Goal: Task Accomplishment & Management: Manage account settings

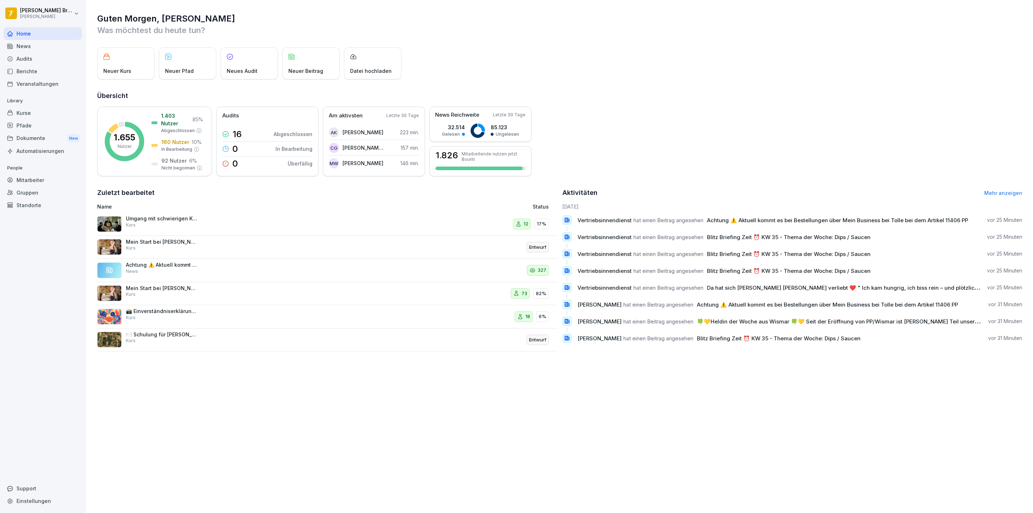
click at [43, 143] on div "Dokumente New" at bounding box center [43, 138] width 78 height 13
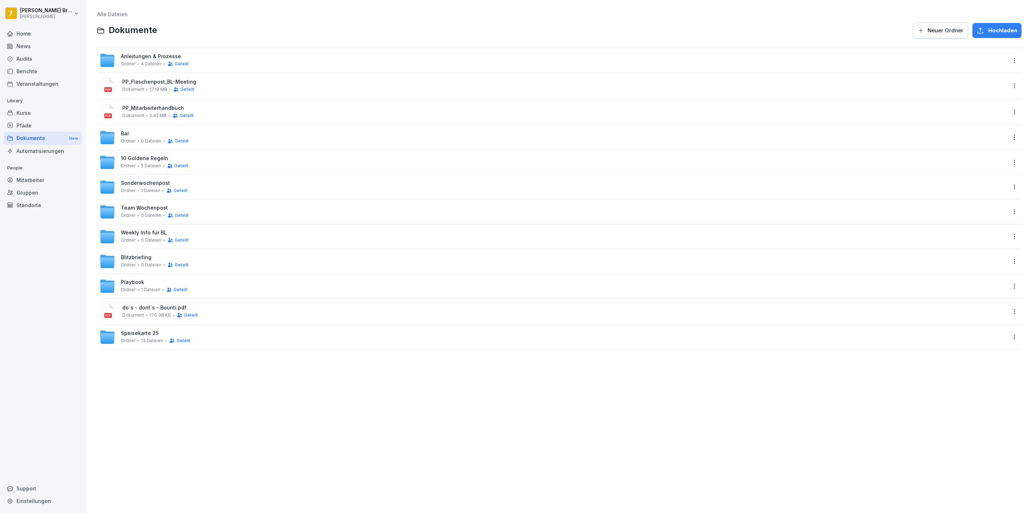
click at [137, 213] on div "Ordner 0 Dateien Geteilt" at bounding box center [155, 215] width 68 height 6
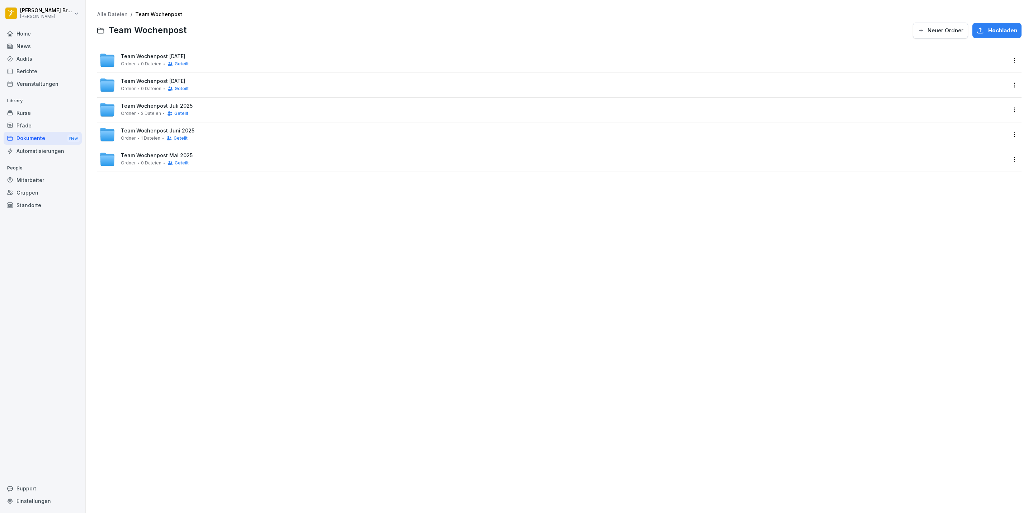
click at [148, 60] on div "Team Wochenpost [DATE] [PERSON_NAME] 0 Dateien Geteilt" at bounding box center [155, 59] width 68 height 13
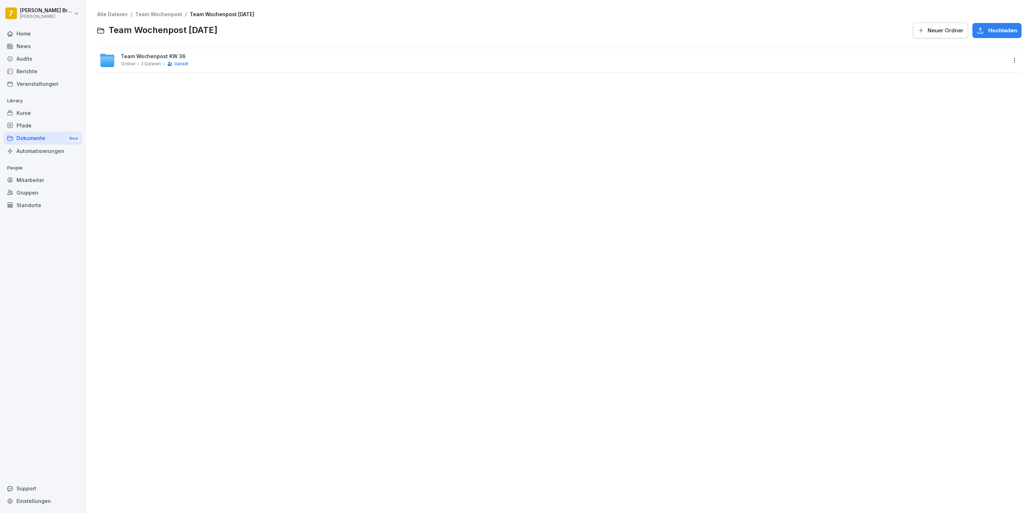
click at [289, 66] on div "Team Wochenpost KW 36 [PERSON_NAME] 2 Dateien Geteilt" at bounding box center [552, 60] width 907 height 16
click at [930, 34] on span "Neuer Ordner" at bounding box center [946, 31] width 36 height 8
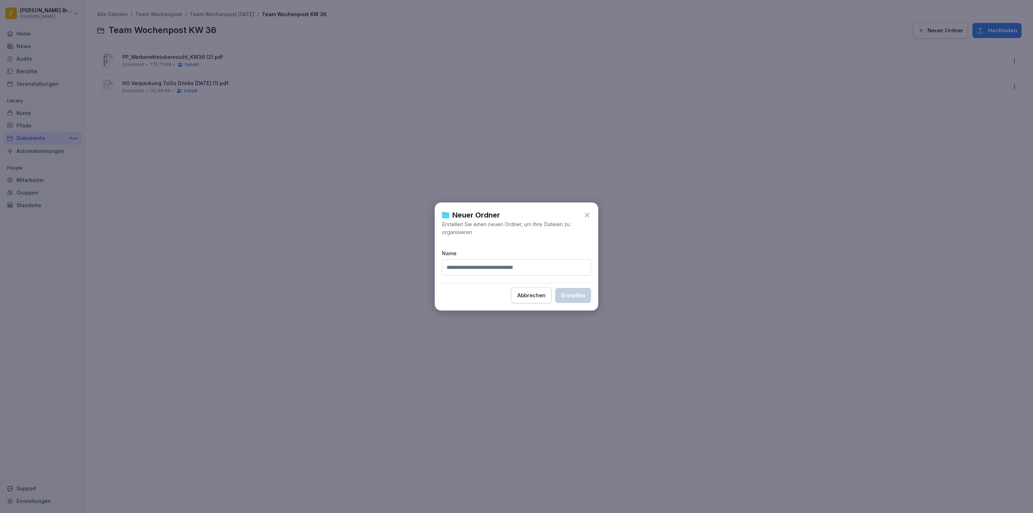
click at [541, 296] on div "Abbrechen" at bounding box center [531, 295] width 28 height 8
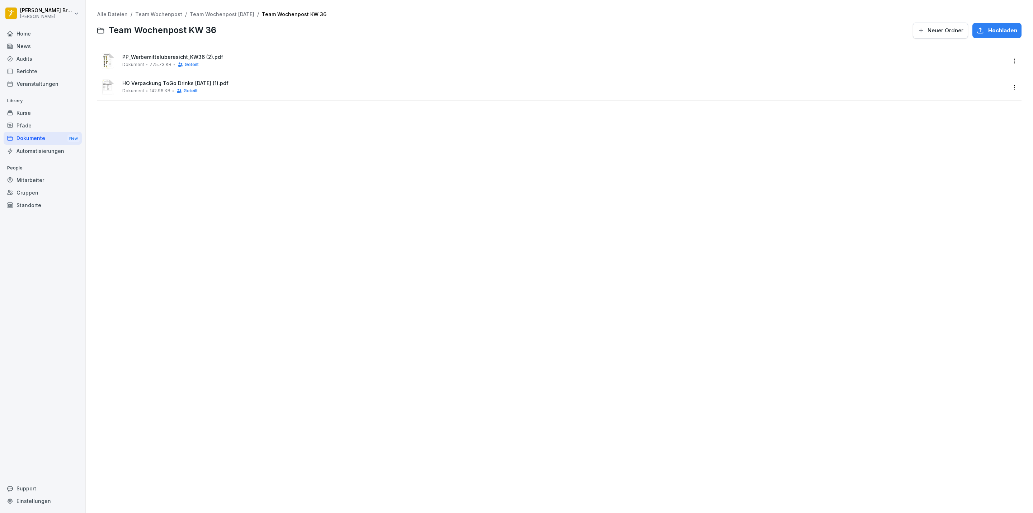
click at [983, 21] on div "Alle Dateien / Team Wochenpost / Team Wochenpost [DATE] / Team Wochenpost KW 36…" at bounding box center [559, 25] width 924 height 28
click at [988, 31] on span "Hochladen" at bounding box center [1002, 31] width 29 height 8
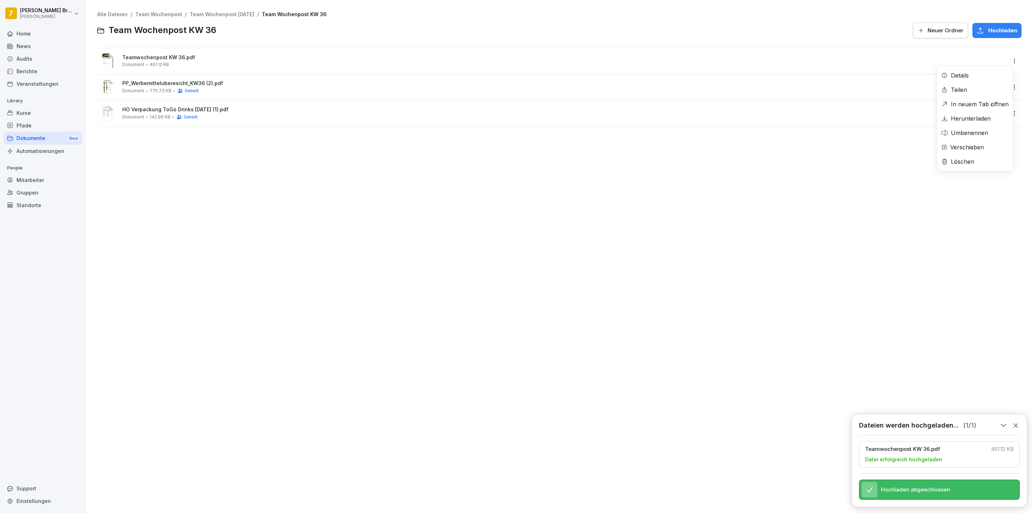
click at [1004, 64] on html "[PERSON_NAME] [PERSON_NAME] Home News Audits Berichte Veranstaltungen Library K…" at bounding box center [516, 256] width 1033 height 513
click at [969, 91] on div "Teilen" at bounding box center [975, 90] width 76 height 14
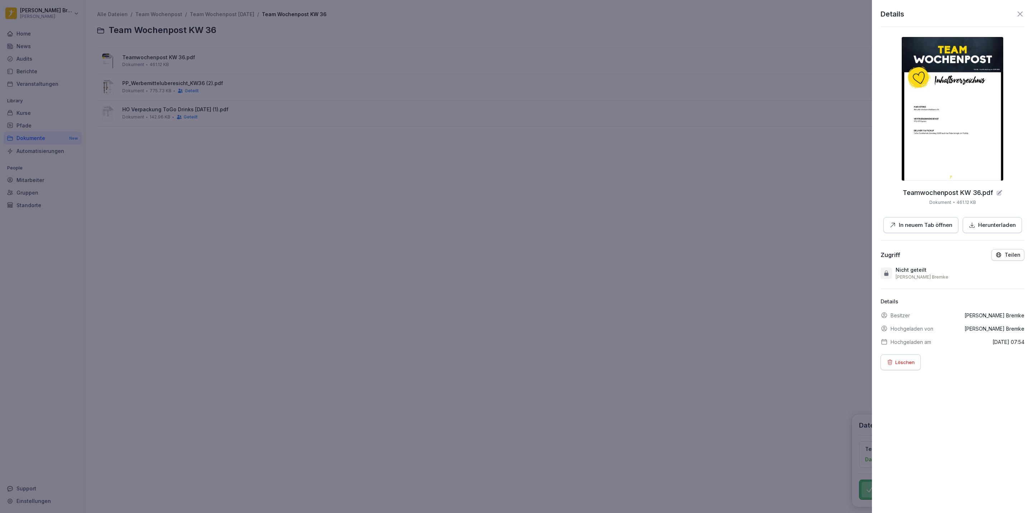
click at [1005, 258] on p "Teilen" at bounding box center [1013, 255] width 16 height 6
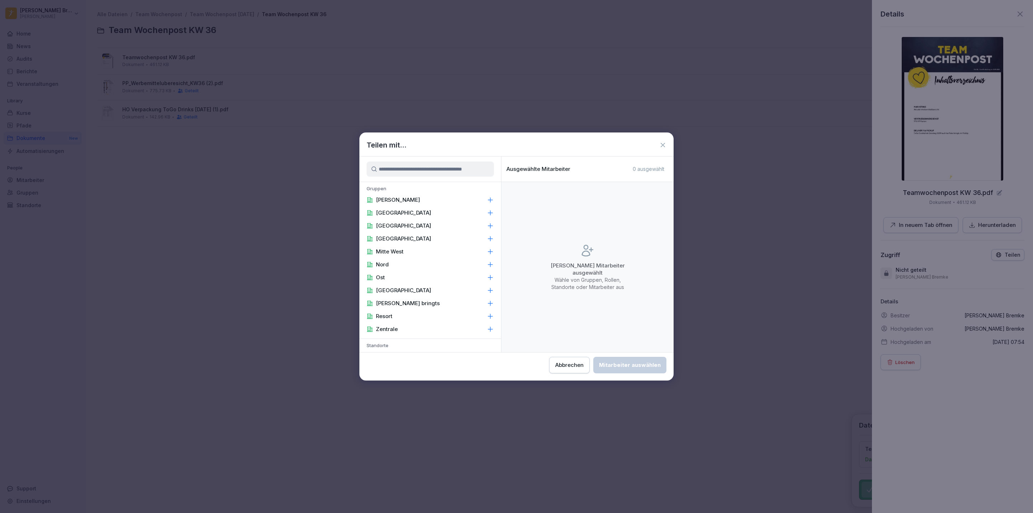
click at [476, 198] on div "[PERSON_NAME]" at bounding box center [430, 199] width 142 height 13
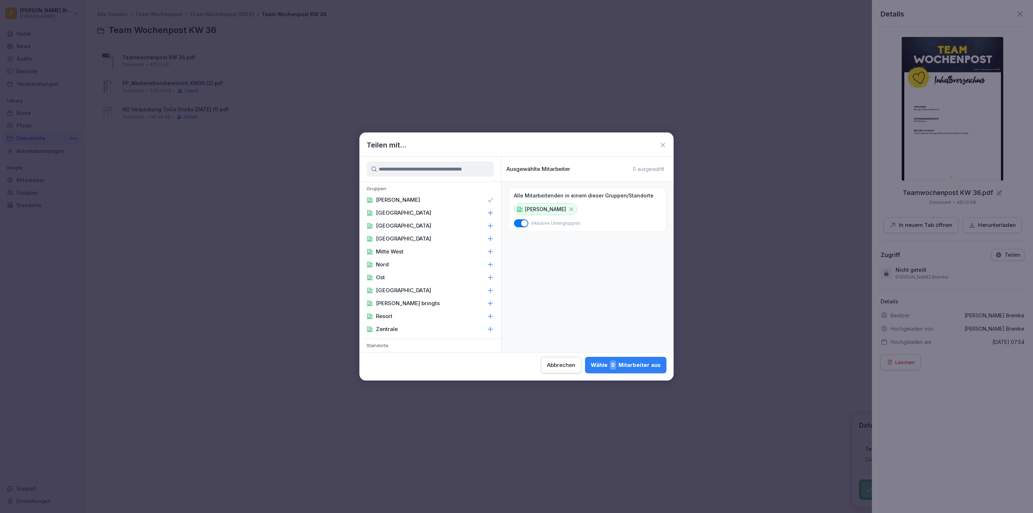
click at [615, 362] on span "0" at bounding box center [613, 364] width 6 height 9
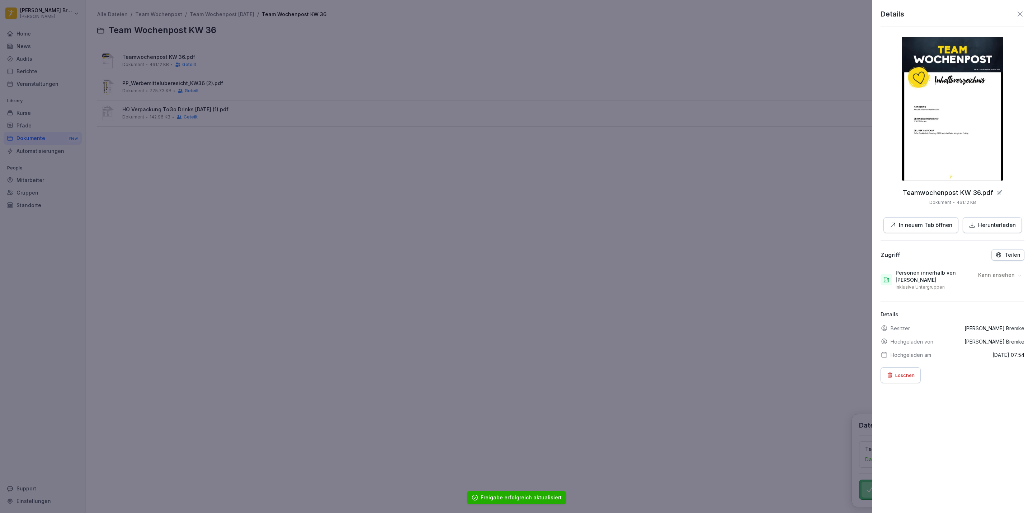
click at [23, 108] on div at bounding box center [516, 256] width 1033 height 513
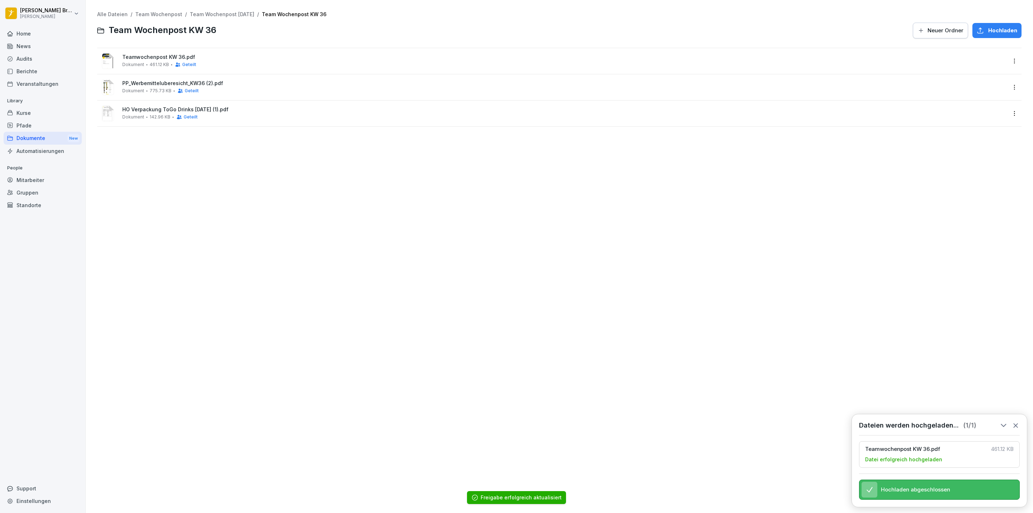
click at [34, 42] on div "News" at bounding box center [43, 46] width 78 height 13
click at [40, 14] on html "[PERSON_NAME] [PERSON_NAME] Home News Audits Berichte Veranstaltungen Library K…" at bounding box center [516, 256] width 1033 height 513
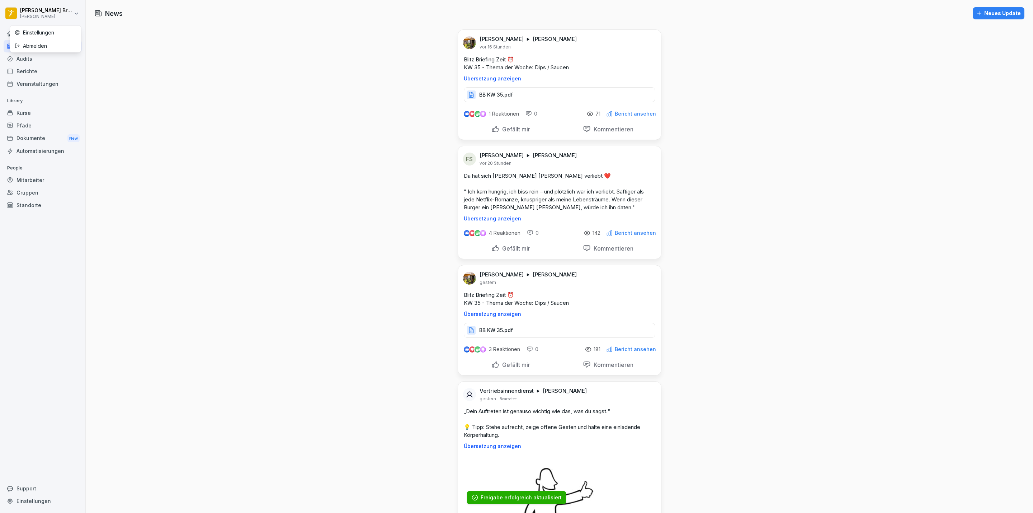
click at [37, 43] on div "Abmelden" at bounding box center [45, 45] width 71 height 13
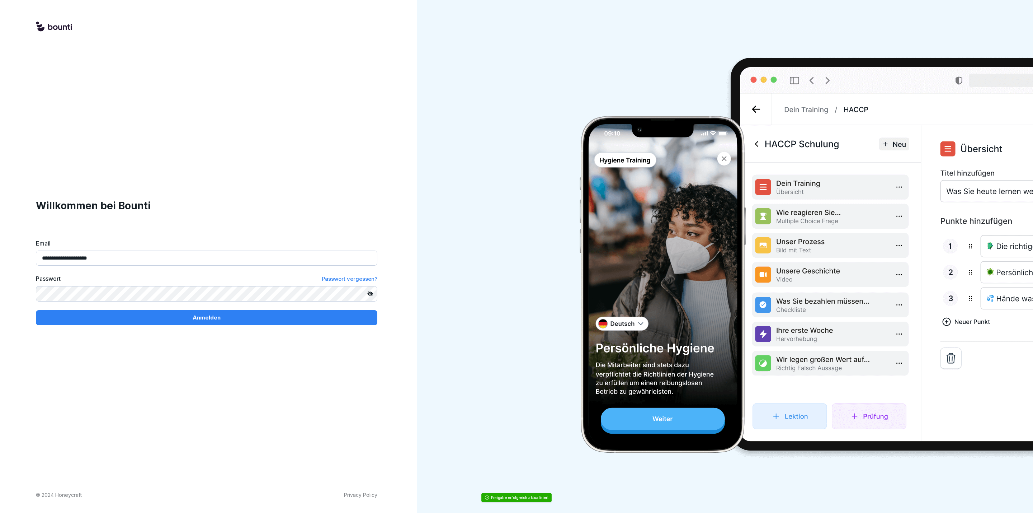
click at [150, 253] on input "**********" at bounding box center [206, 257] width 341 height 15
type input "**********"
click at [118, 315] on div "Anmelden" at bounding box center [207, 318] width 330 height 8
